Goal: Task Accomplishment & Management: Use online tool/utility

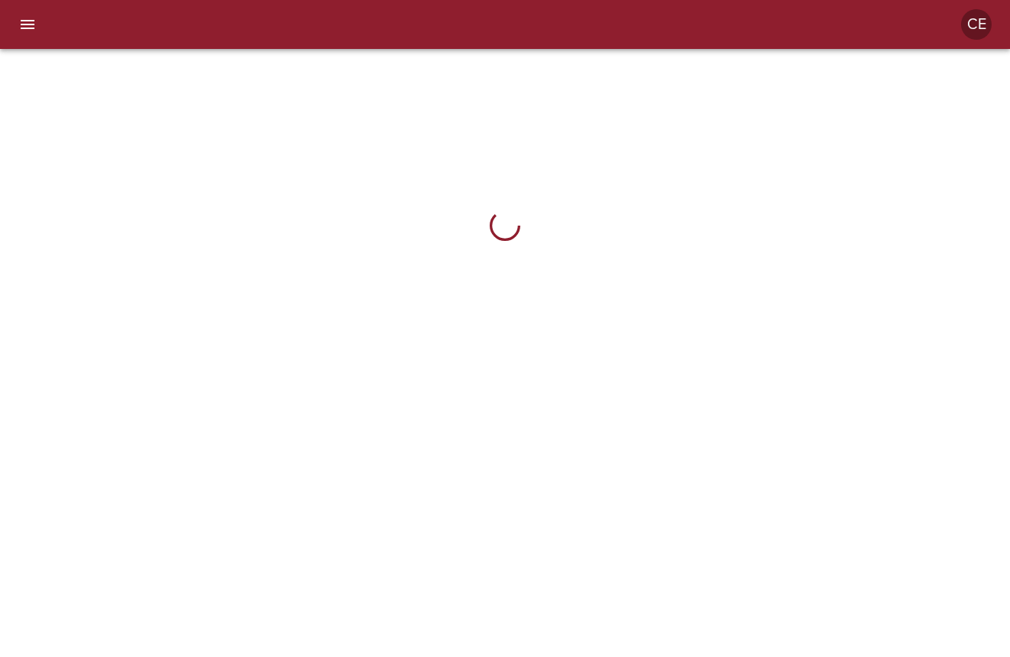
click at [20, 18] on icon "menu" at bounding box center [27, 24] width 18 height 18
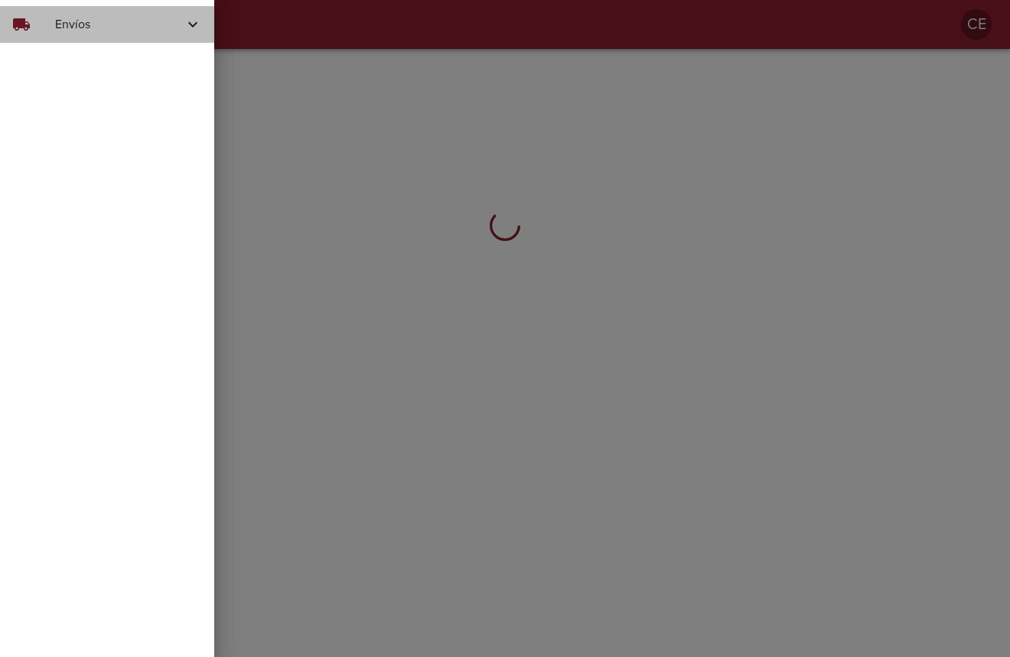
click at [66, 24] on span "Envíos" at bounding box center [119, 24] width 129 height 18
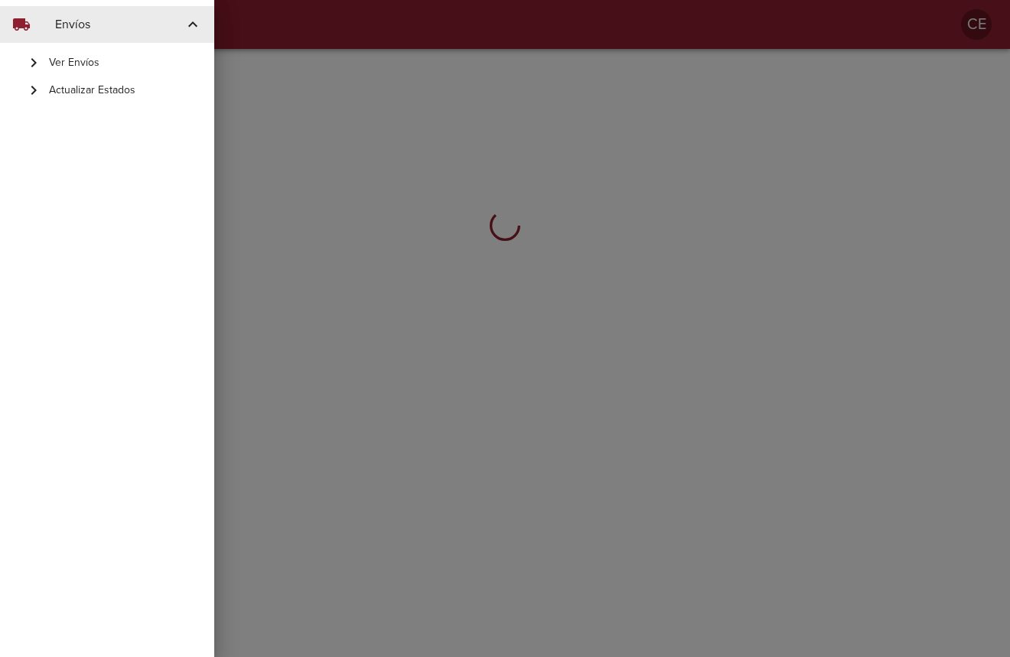
click at [96, 90] on span "Actualizar Estados" at bounding box center [125, 90] width 153 height 15
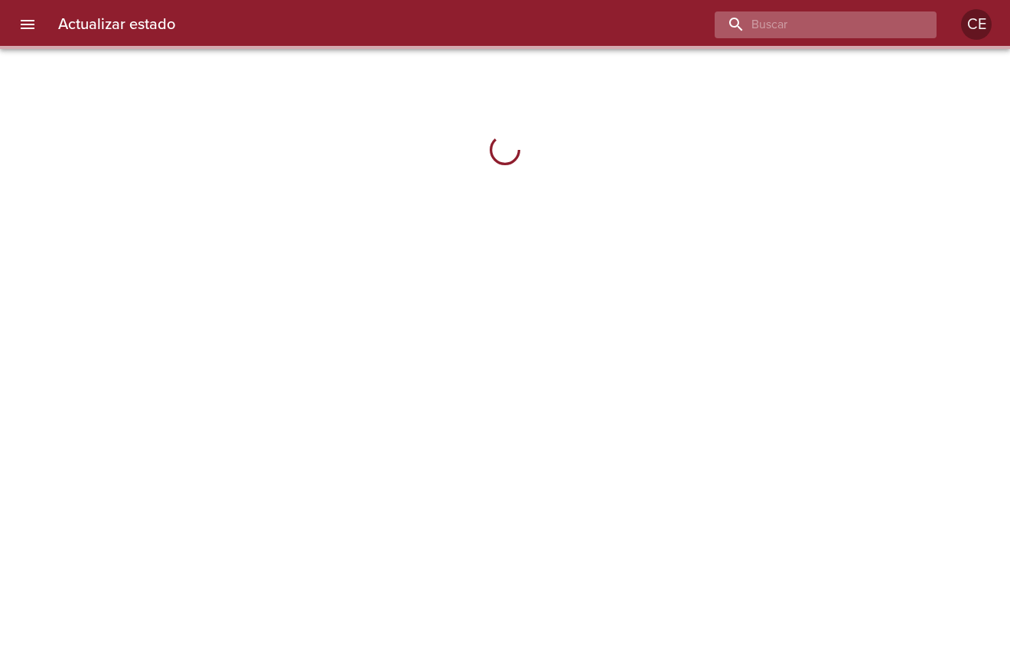
click at [832, 28] on input "buscar" at bounding box center [812, 24] width 196 height 27
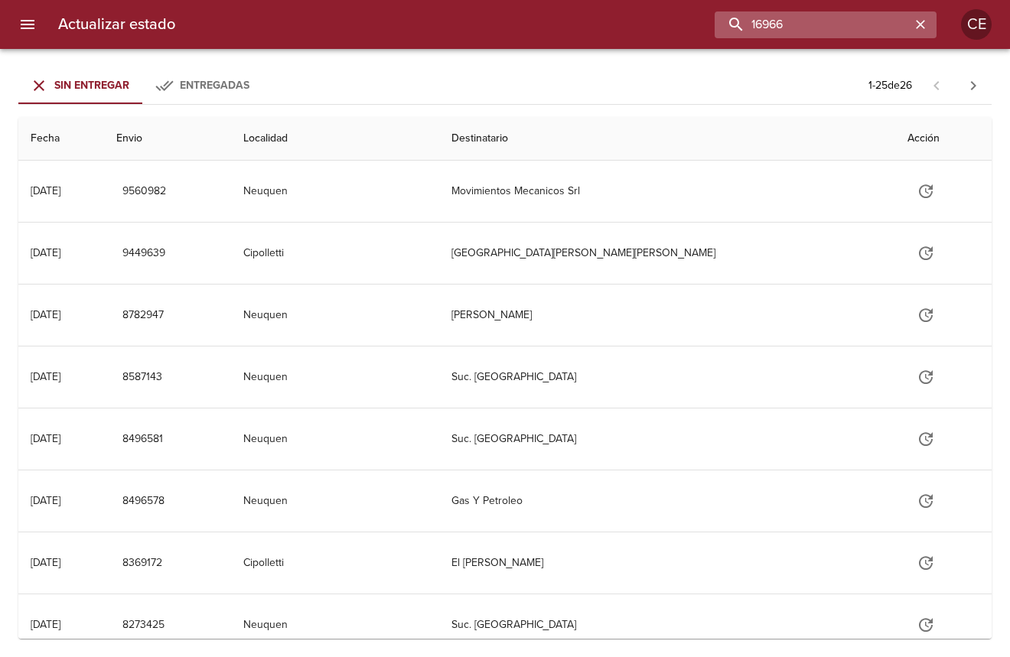
type input "16966"
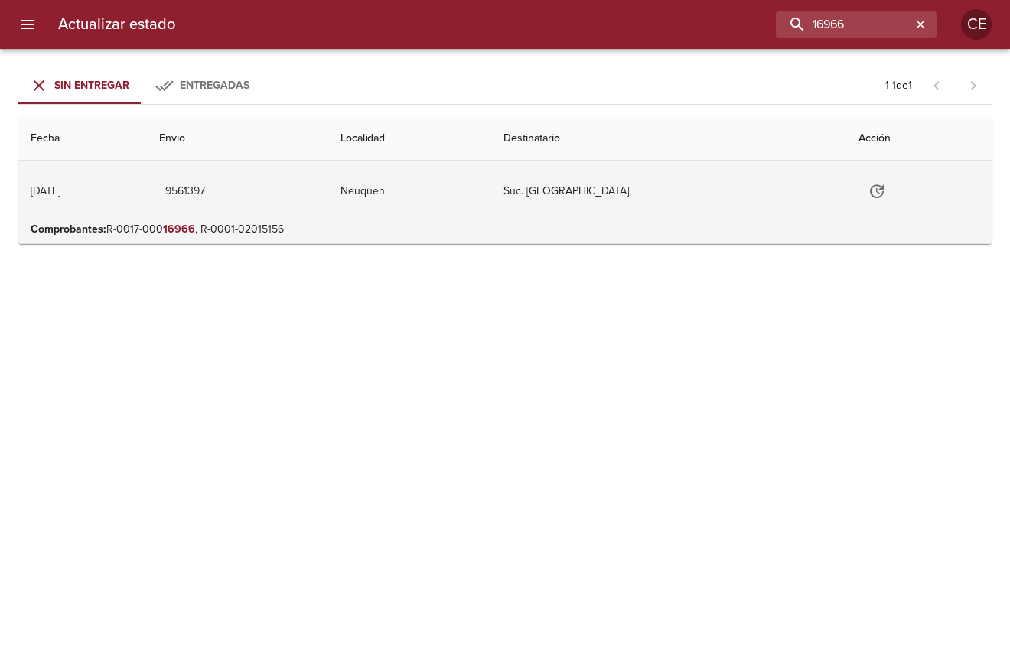
click at [867, 187] on icon "Tabla de envíos del cliente" at bounding box center [876, 191] width 18 height 18
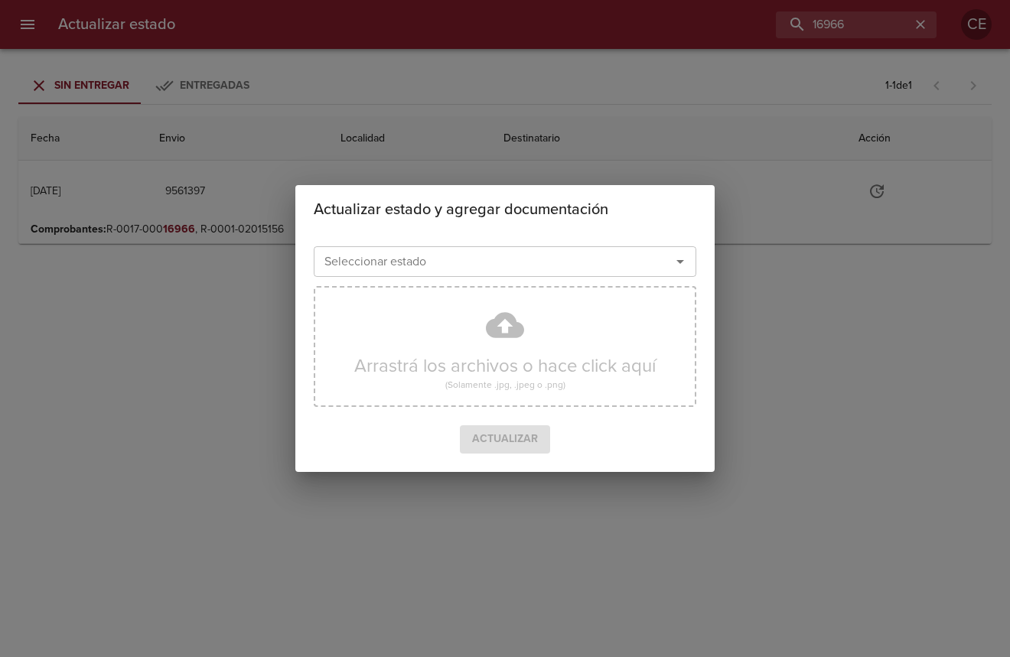
click at [581, 259] on input "Seleccionar estado" at bounding box center [482, 261] width 328 height 21
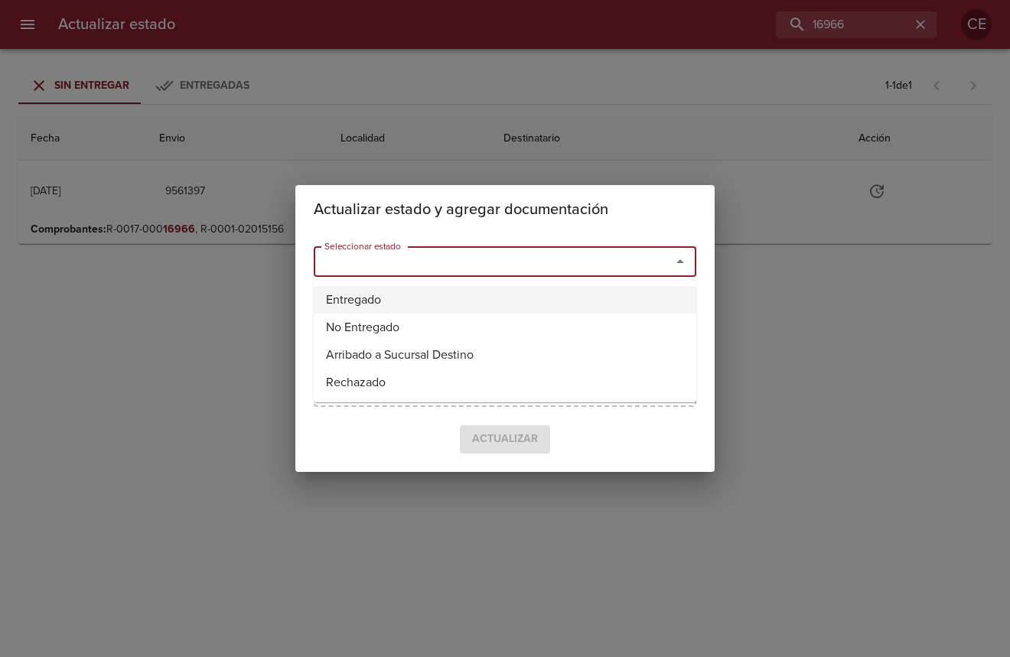
click at [500, 306] on li "Entregado" at bounding box center [505, 300] width 382 height 28
type input "Entregado"
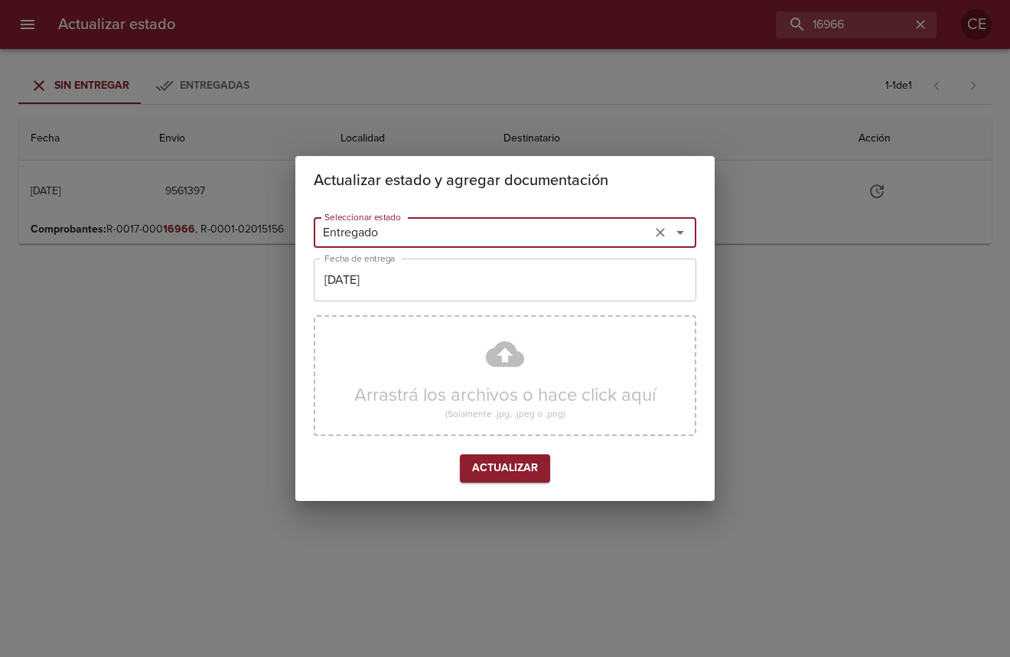
click at [441, 300] on input "[DATE]" at bounding box center [505, 280] width 382 height 43
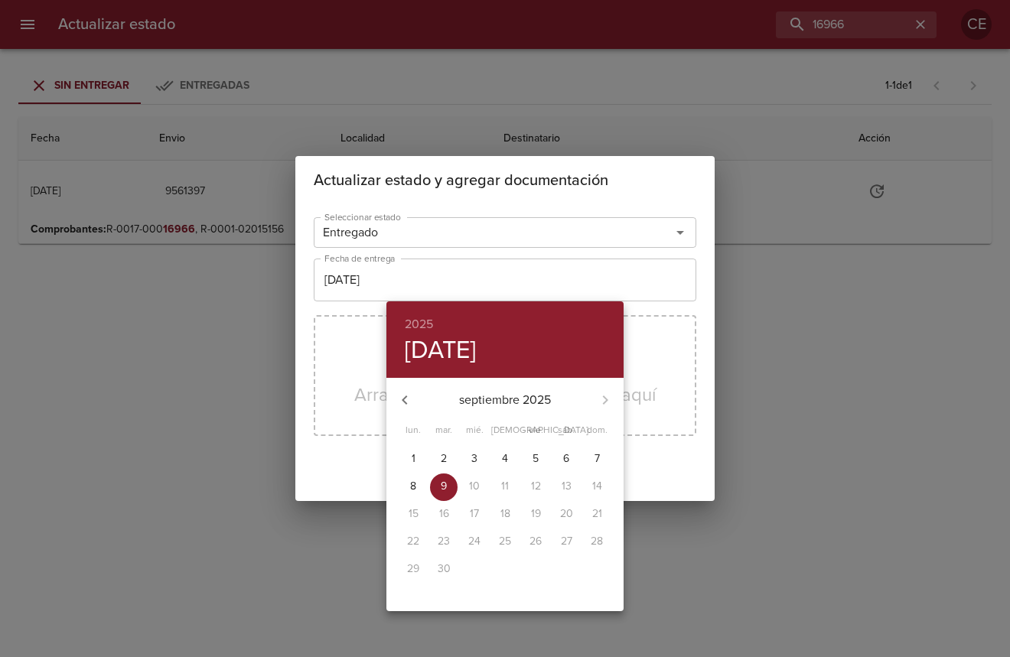
click at [408, 482] on span "8" at bounding box center [413, 486] width 28 height 15
type input "[DATE]"
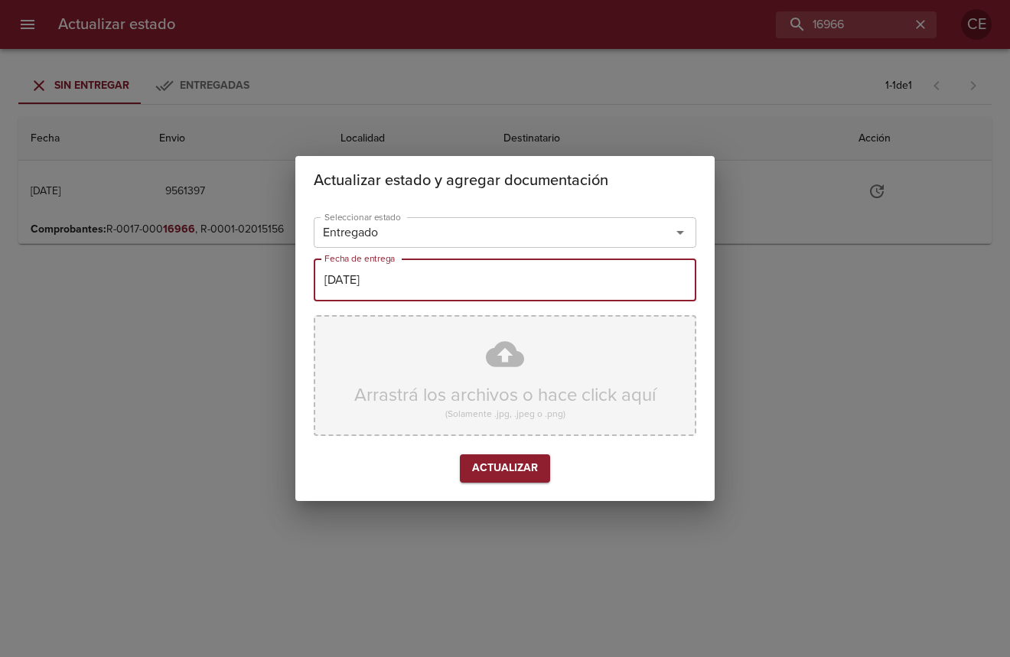
click at [398, 388] on div "Arrastrá los archivos o hace click aquí (Solamente .jpg, .jpeg o .png)" at bounding box center [505, 375] width 382 height 121
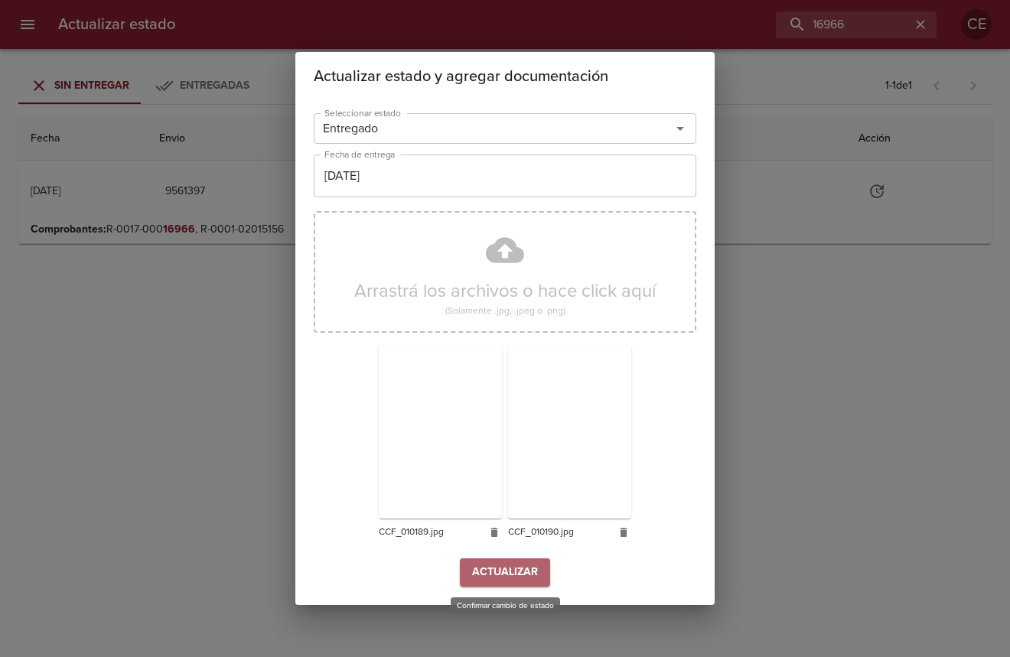
click at [518, 569] on span "Actualizar" at bounding box center [505, 572] width 66 height 19
